Goal: Transaction & Acquisition: Purchase product/service

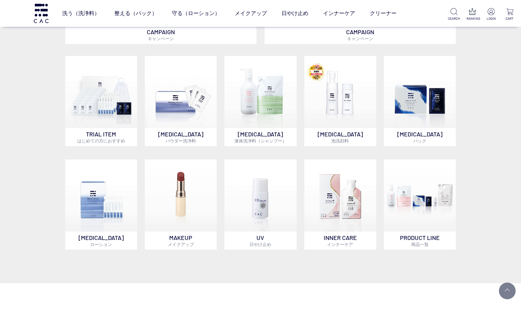
scroll to position [365, 0]
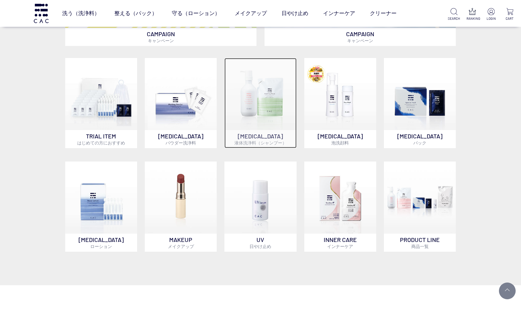
click at [270, 103] on img at bounding box center [261, 94] width 72 height 72
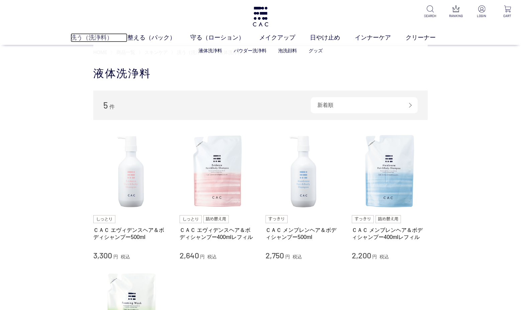
click at [82, 36] on link "洗う（洗浄料）" at bounding box center [99, 37] width 57 height 9
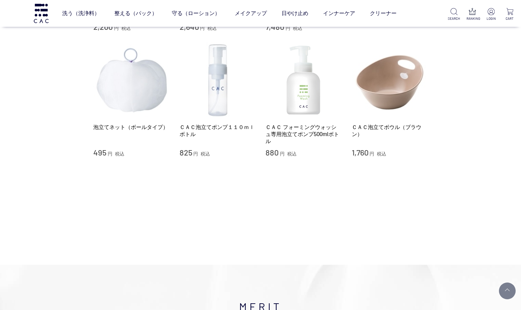
scroll to position [544, 0]
click at [283, 142] on link "ＣＡＣ フォーミングウォッシュ専用泡立てポンプ500mlボトル" at bounding box center [304, 134] width 76 height 21
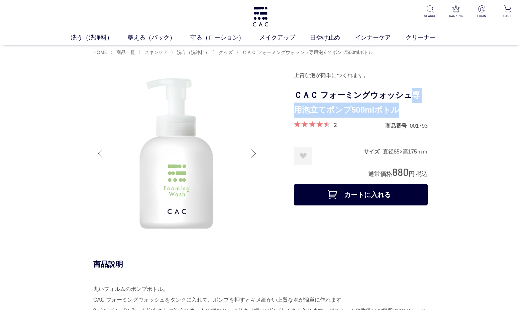
drag, startPoint x: 411, startPoint y: 94, endPoint x: 430, endPoint y: 103, distance: 20.5
copy h1 "専用泡立てポンプ500mlボトル"
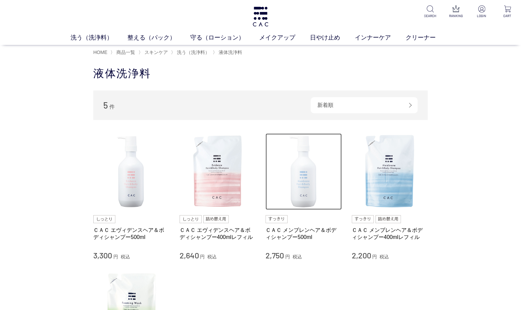
click at [307, 158] on img at bounding box center [304, 171] width 76 height 76
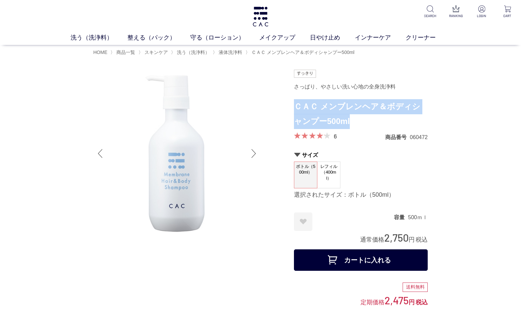
drag, startPoint x: 296, startPoint y: 107, endPoint x: 360, endPoint y: 121, distance: 65.5
click at [360, 122] on h1 "ＣＡＣ メンブレンヘア＆ボディシャンプー500ml" at bounding box center [361, 114] width 134 height 30
copy h1 "ＣＡＣ メンブレンヘア＆ボディシャンプー500ml"
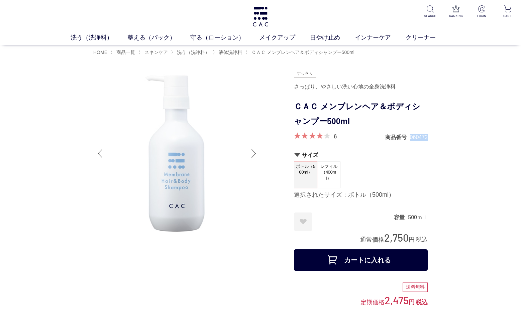
drag, startPoint x: 411, startPoint y: 136, endPoint x: 437, endPoint y: 138, distance: 26.6
copy dd "060472"
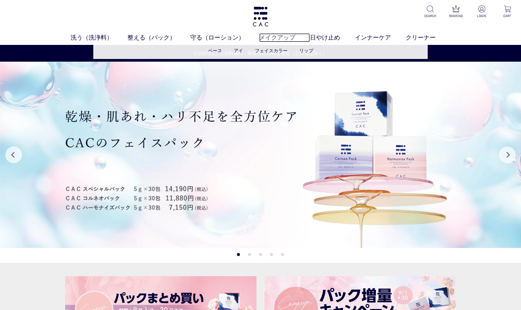
click at [275, 38] on link "メイクアップ" at bounding box center [284, 37] width 51 height 9
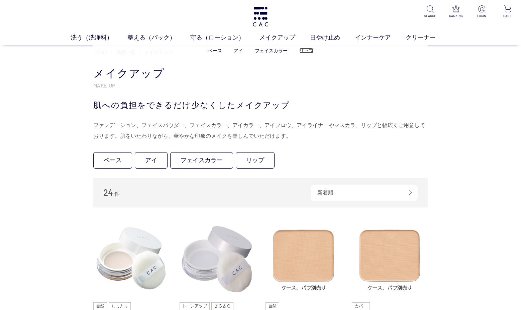
click at [309, 50] on link "リップ" at bounding box center [307, 50] width 14 height 5
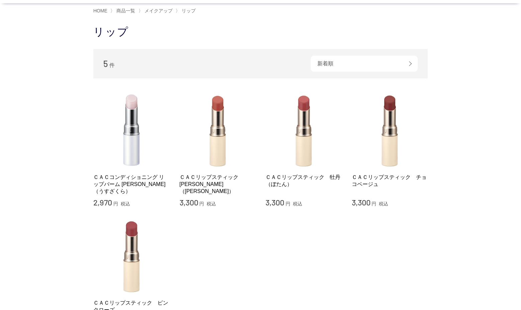
scroll to position [79, 0]
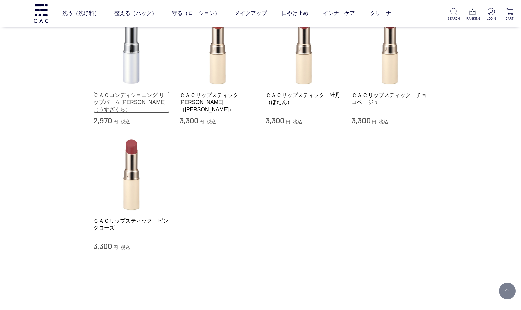
click at [103, 95] on link "ＣＡＣコンディショニング リップバーム [PERSON_NAME]（うすざくら）" at bounding box center [131, 101] width 76 height 21
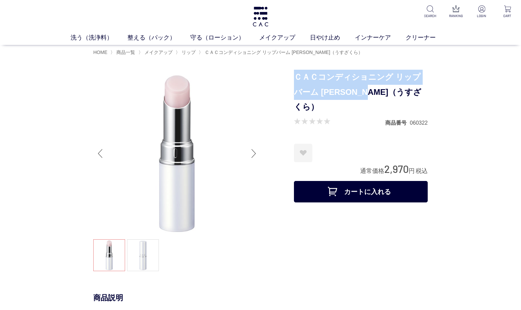
drag, startPoint x: 296, startPoint y: 76, endPoint x: 388, endPoint y: 90, distance: 93.4
click at [398, 94] on h1 "ＣＡＣコンディショニング リップバーム [PERSON_NAME]（うすざくら）" at bounding box center [361, 92] width 134 height 45
copy h1 "ＣＡＣコンディショニング リップバーム [PERSON_NAME]（うすざくら）"
